Goal: Navigation & Orientation: Find specific page/section

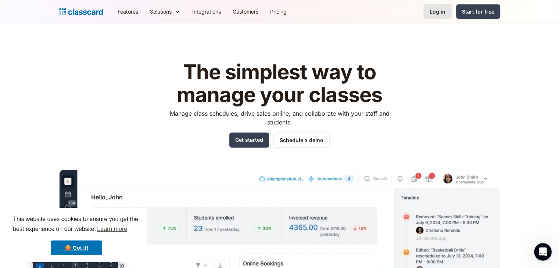
click at [438, 12] on div "Log in" at bounding box center [437, 12] width 16 height 8
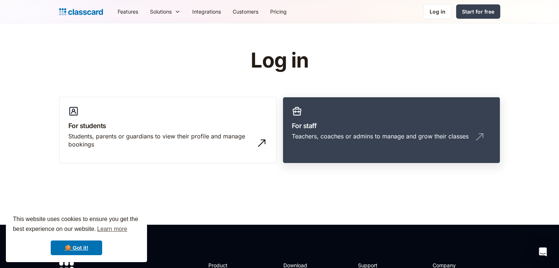
click at [341, 139] on div "Teachers, coaches or admins to manage and grow their classes" at bounding box center [380, 136] width 177 height 8
